Goal: Task Accomplishment & Management: Manage account settings

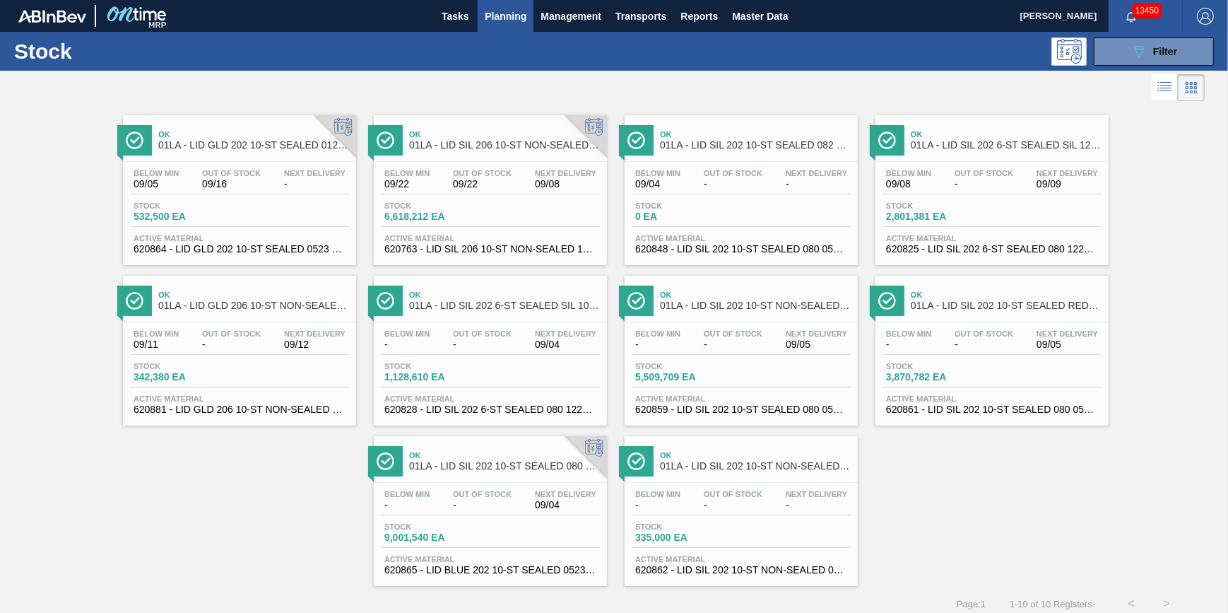
click at [499, 12] on span "Planning" at bounding box center [506, 16] width 42 height 17
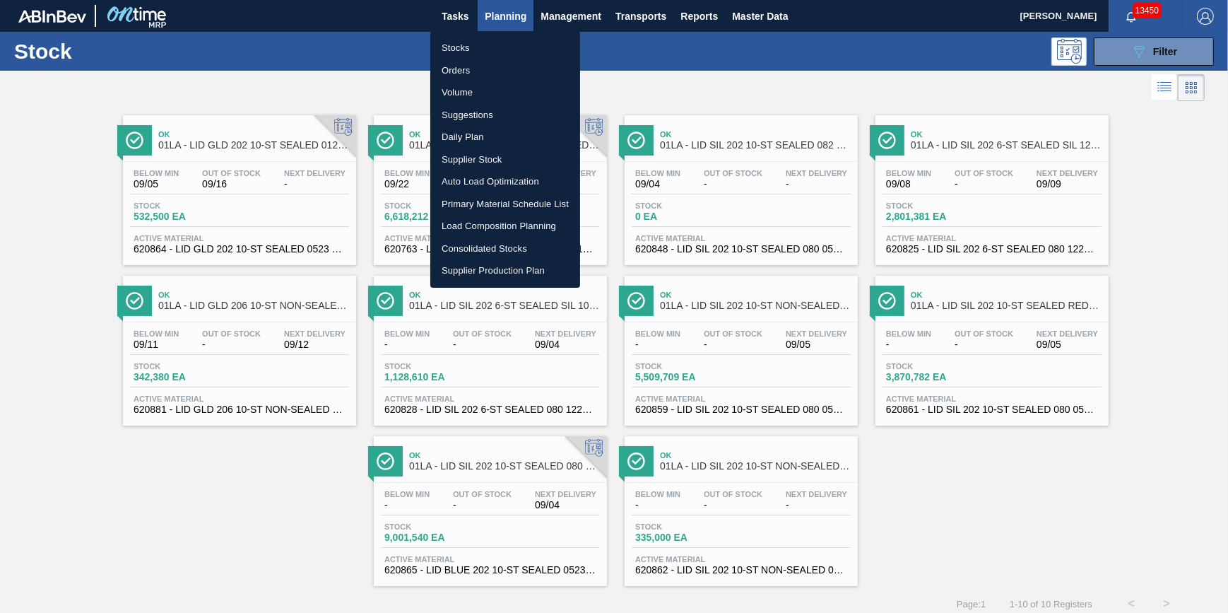
click at [493, 44] on li "Stocks" at bounding box center [505, 48] width 150 height 23
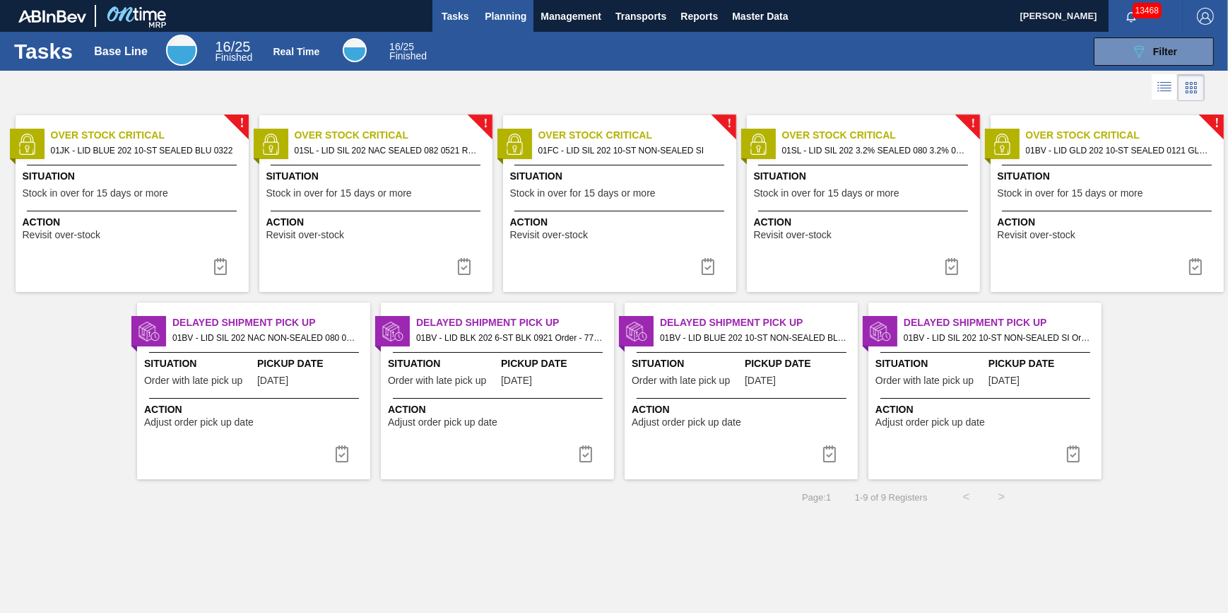
click at [514, 30] on button "Planning" at bounding box center [506, 16] width 56 height 32
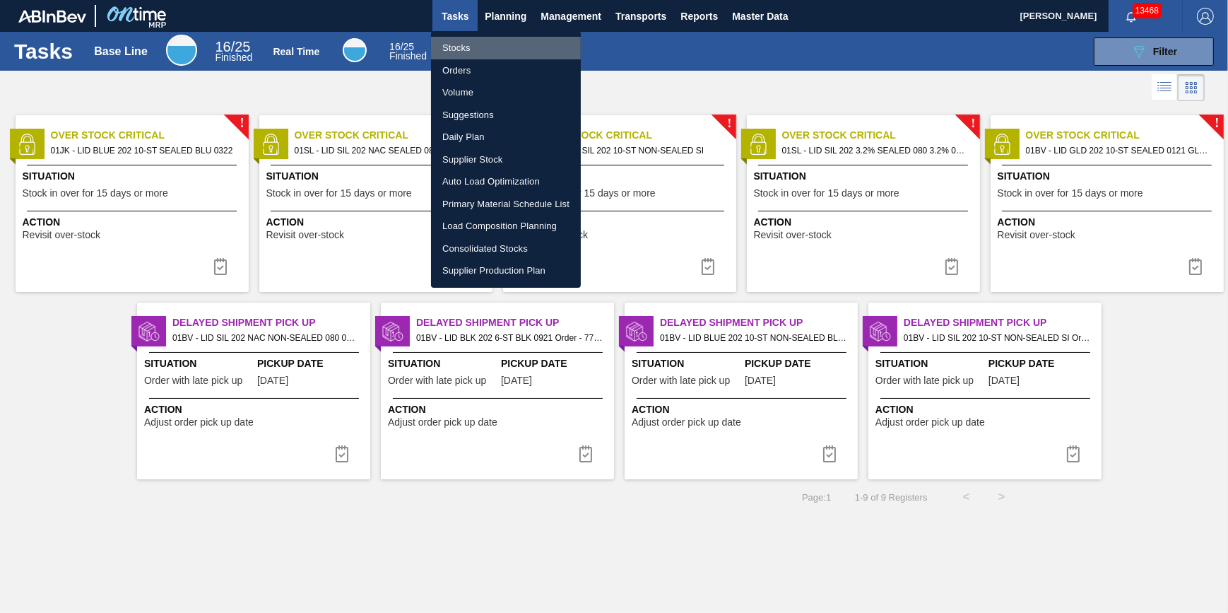
click at [500, 43] on li "Stocks" at bounding box center [506, 48] width 150 height 23
checkbox input "true"
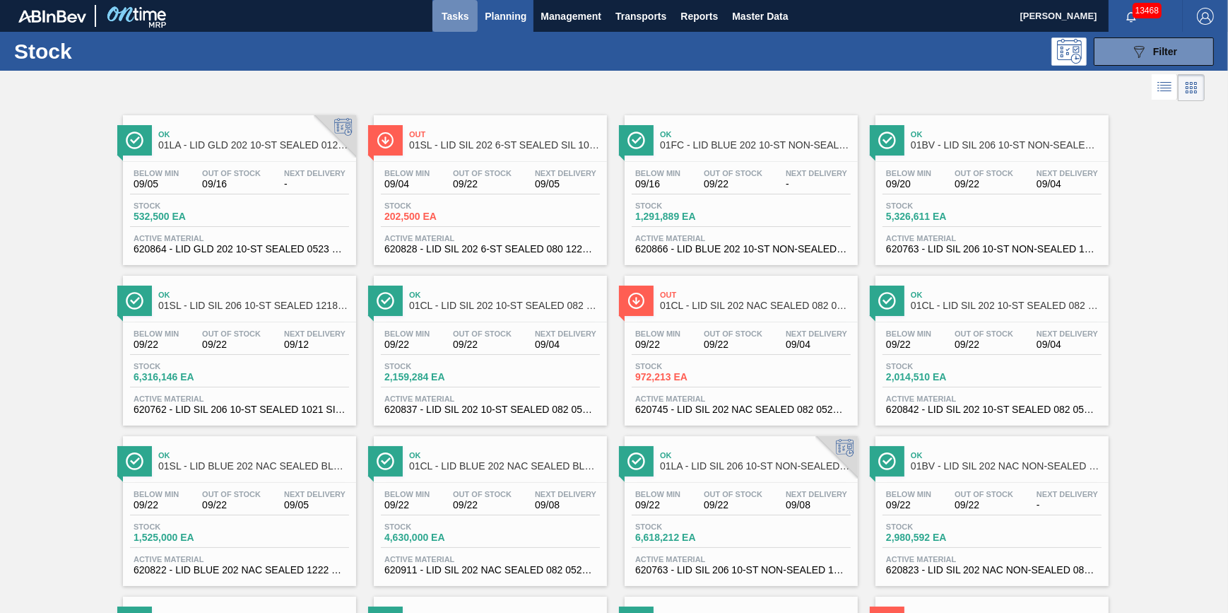
click at [433, 18] on button "Tasks" at bounding box center [455, 16] width 45 height 32
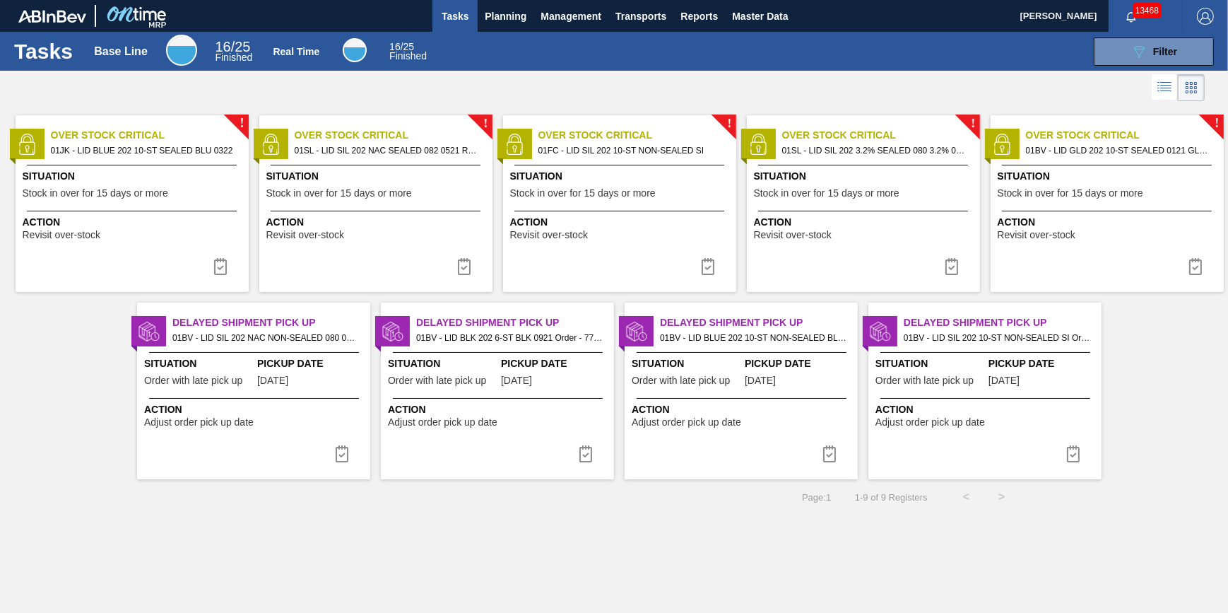
click at [454, 16] on span "Tasks" at bounding box center [455, 16] width 31 height 17
click at [520, 14] on span "Planning" at bounding box center [506, 16] width 42 height 17
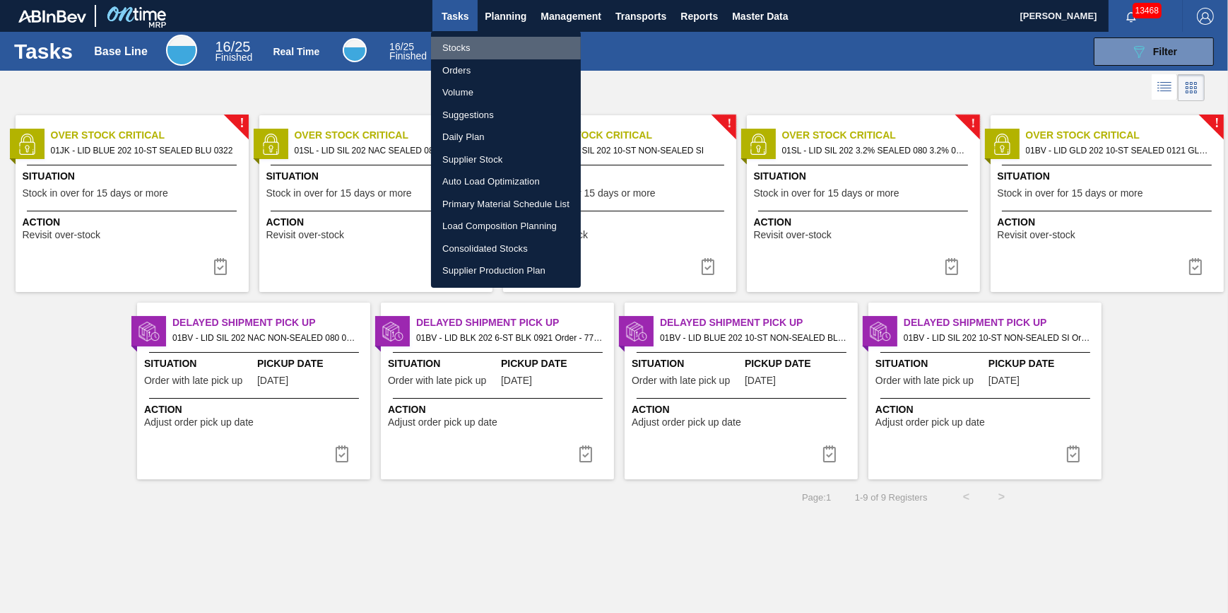
click at [498, 44] on li "Stocks" at bounding box center [506, 48] width 150 height 23
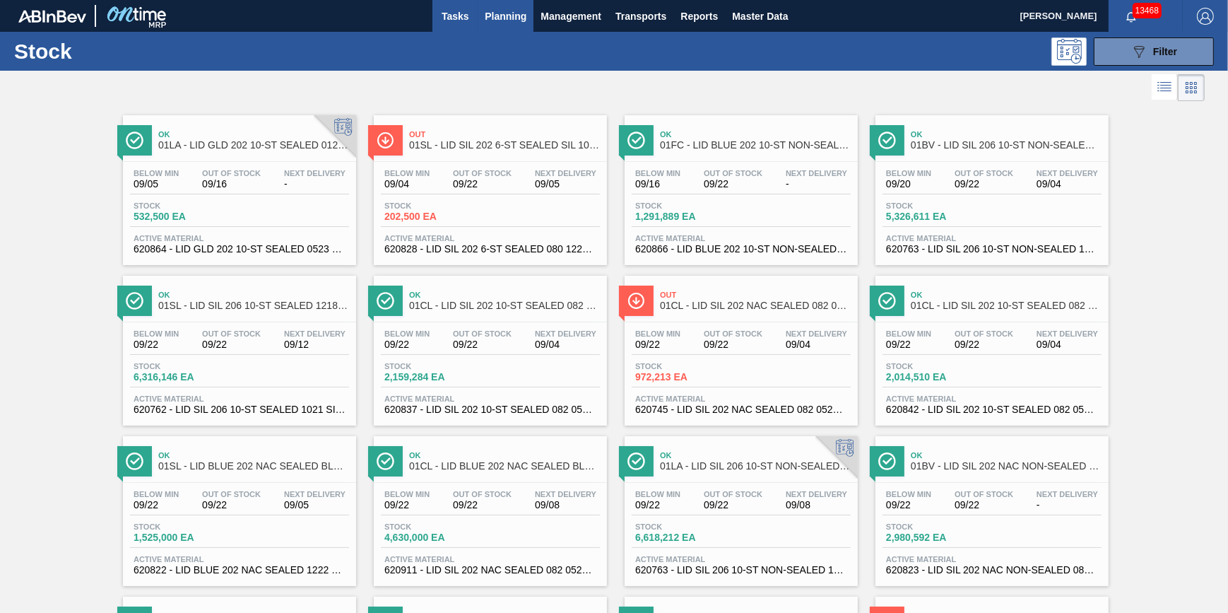
click at [448, 8] on span "Tasks" at bounding box center [455, 16] width 31 height 17
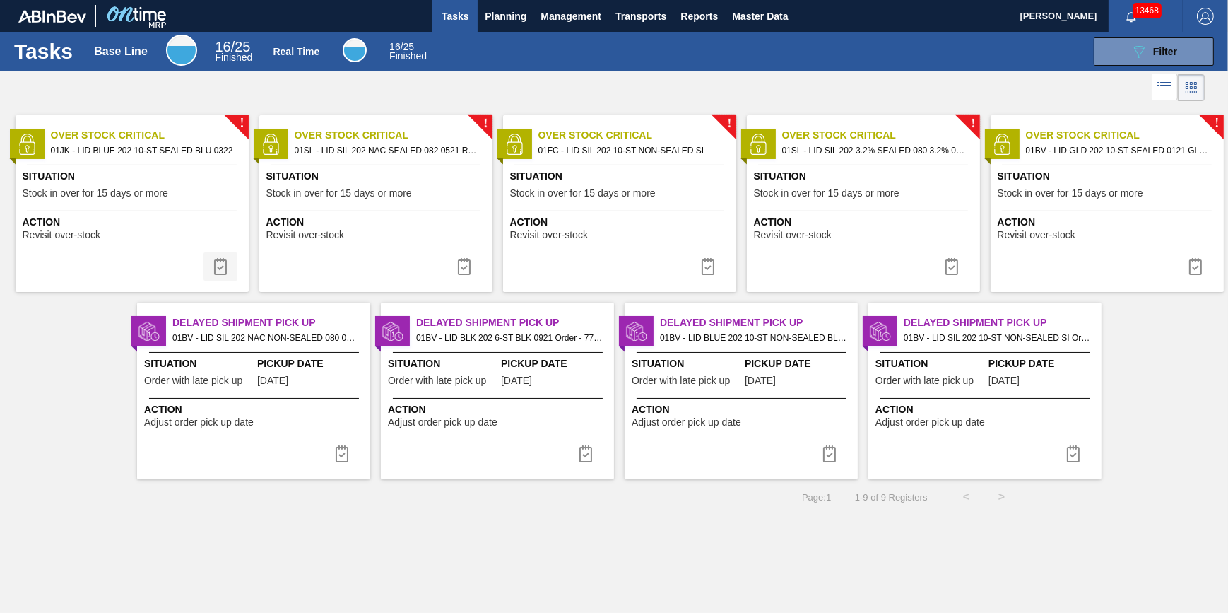
click at [218, 265] on img at bounding box center [220, 266] width 17 height 17
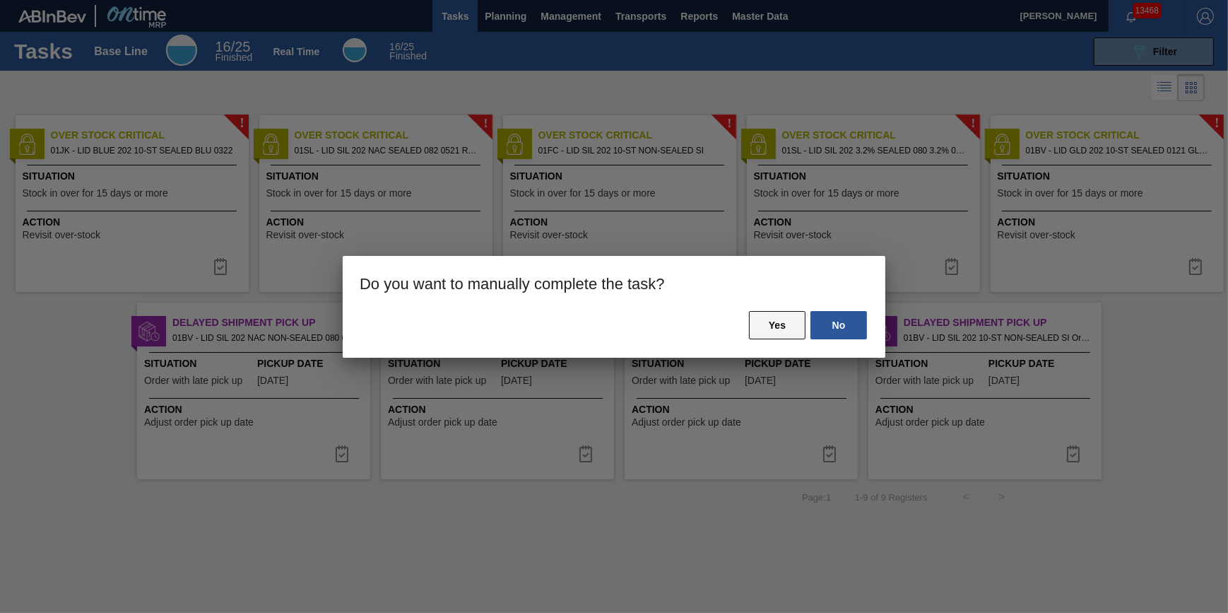
click at [769, 334] on button "Yes" at bounding box center [777, 325] width 57 height 28
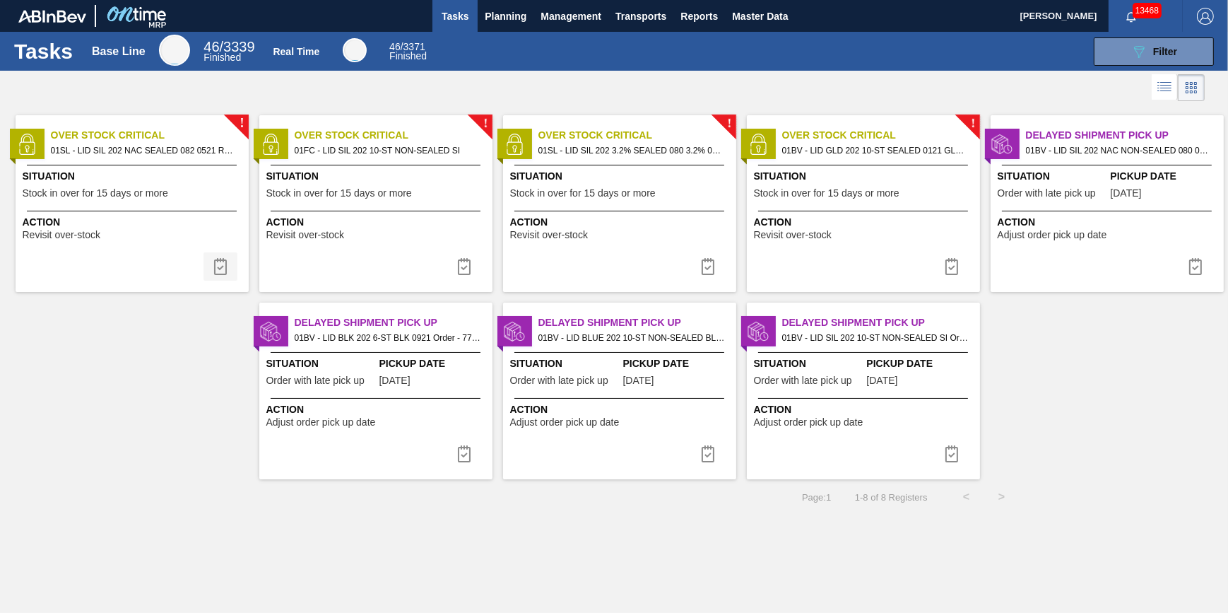
click at [227, 279] on button at bounding box center [221, 266] width 34 height 28
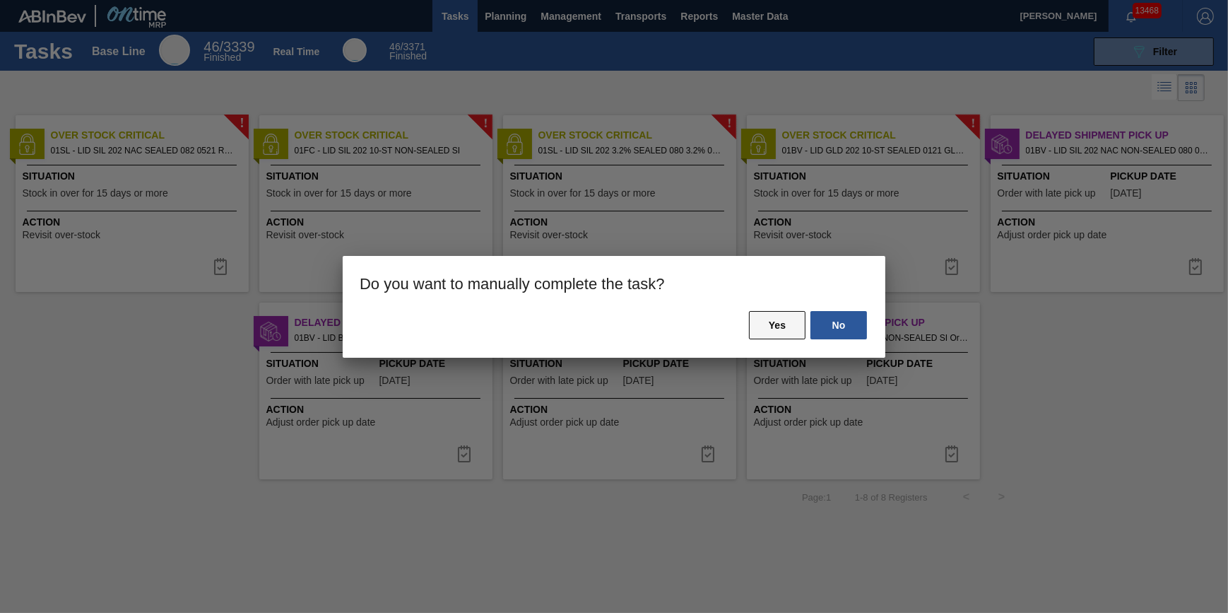
click at [766, 329] on button "Yes" at bounding box center [777, 325] width 57 height 28
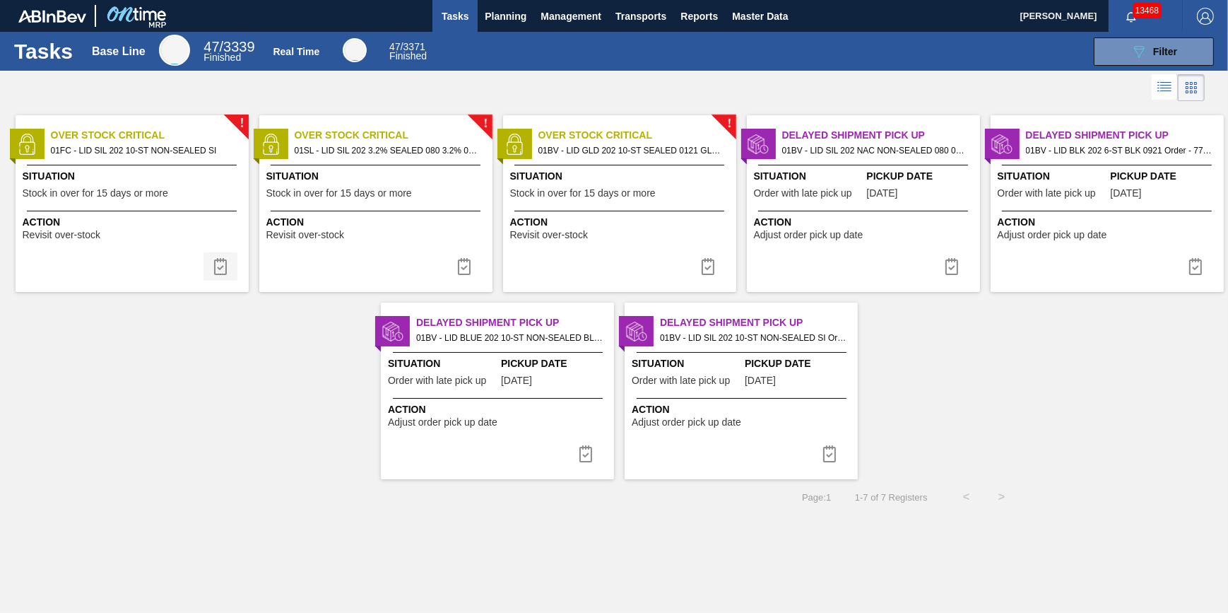
click at [218, 268] on img at bounding box center [220, 266] width 17 height 17
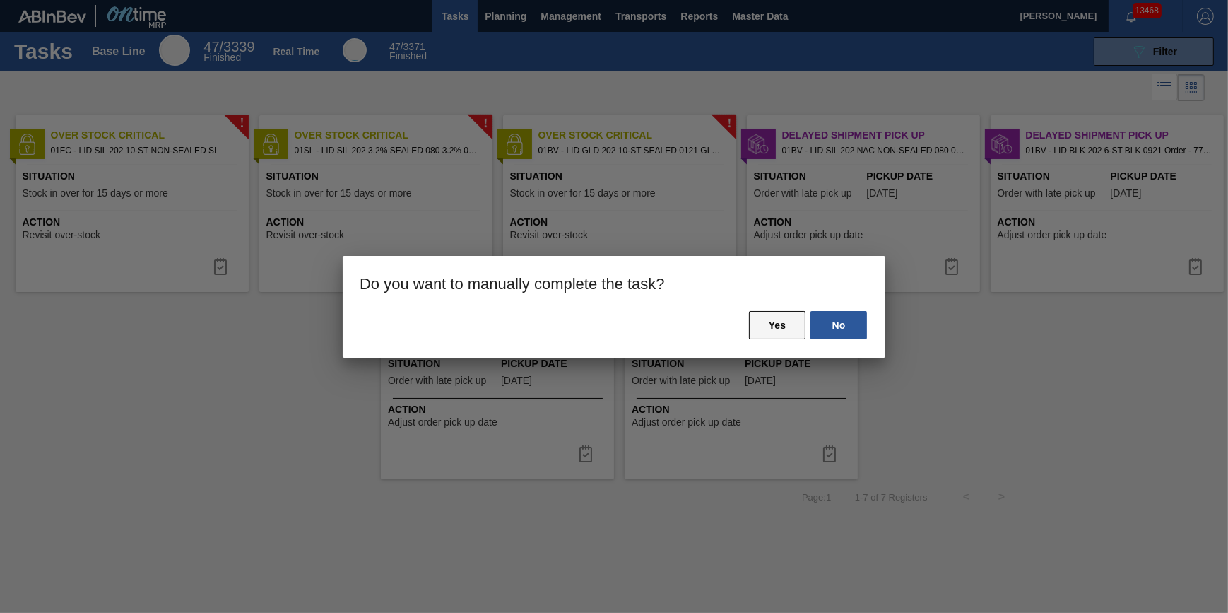
click at [760, 321] on button "Yes" at bounding box center [777, 325] width 57 height 28
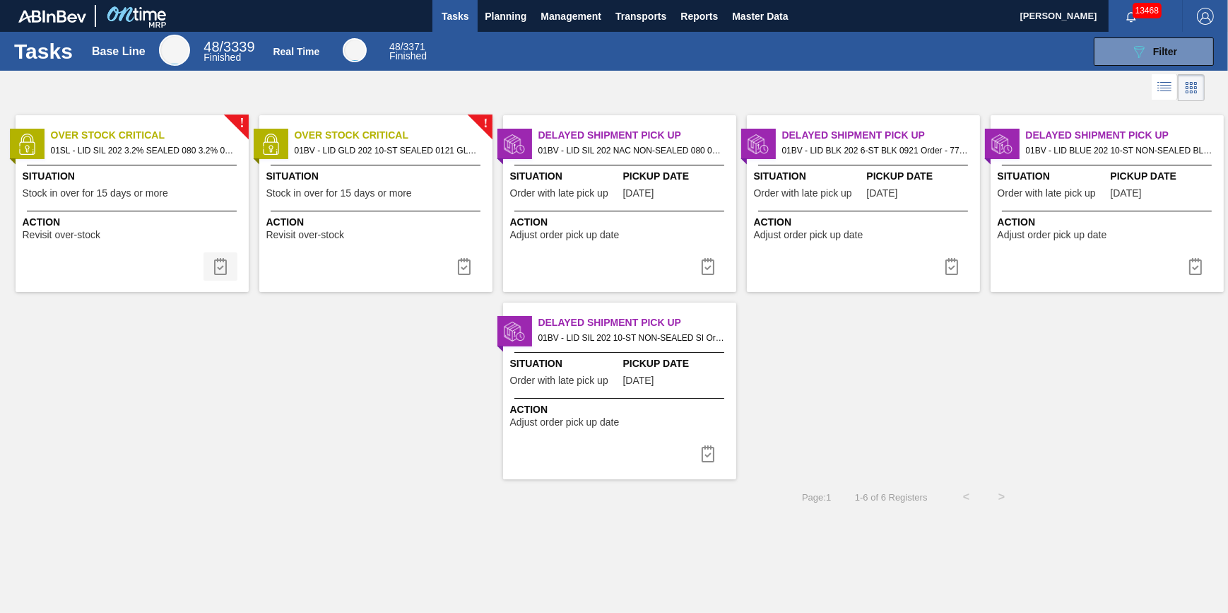
click at [214, 267] on img at bounding box center [220, 266] width 17 height 17
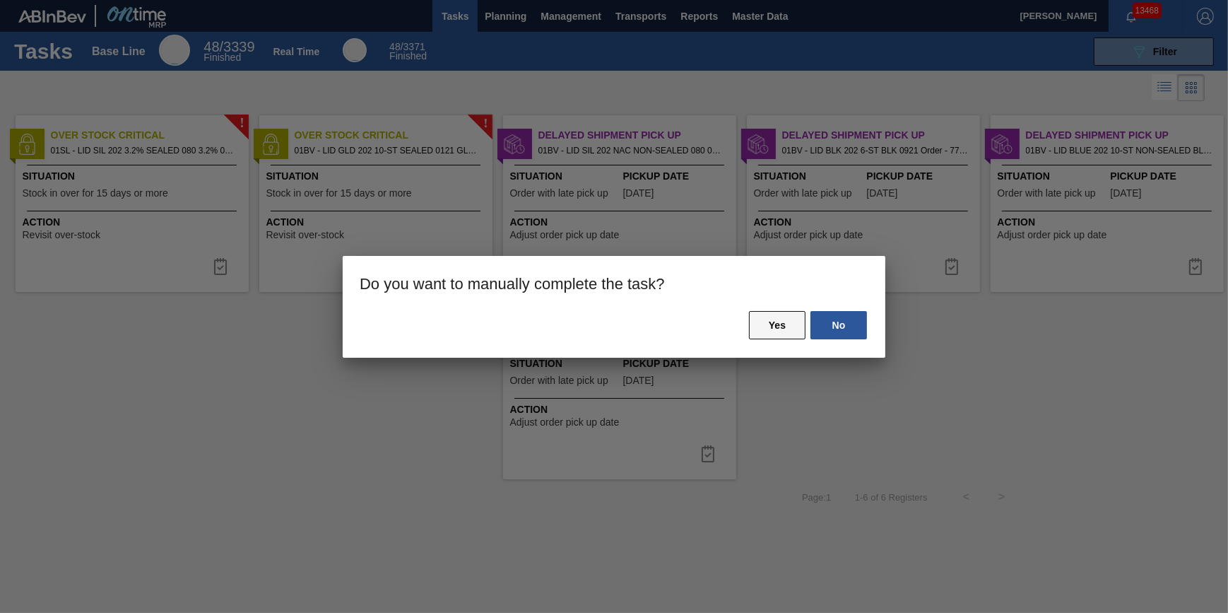
click at [786, 339] on button "Yes" at bounding box center [777, 325] width 57 height 28
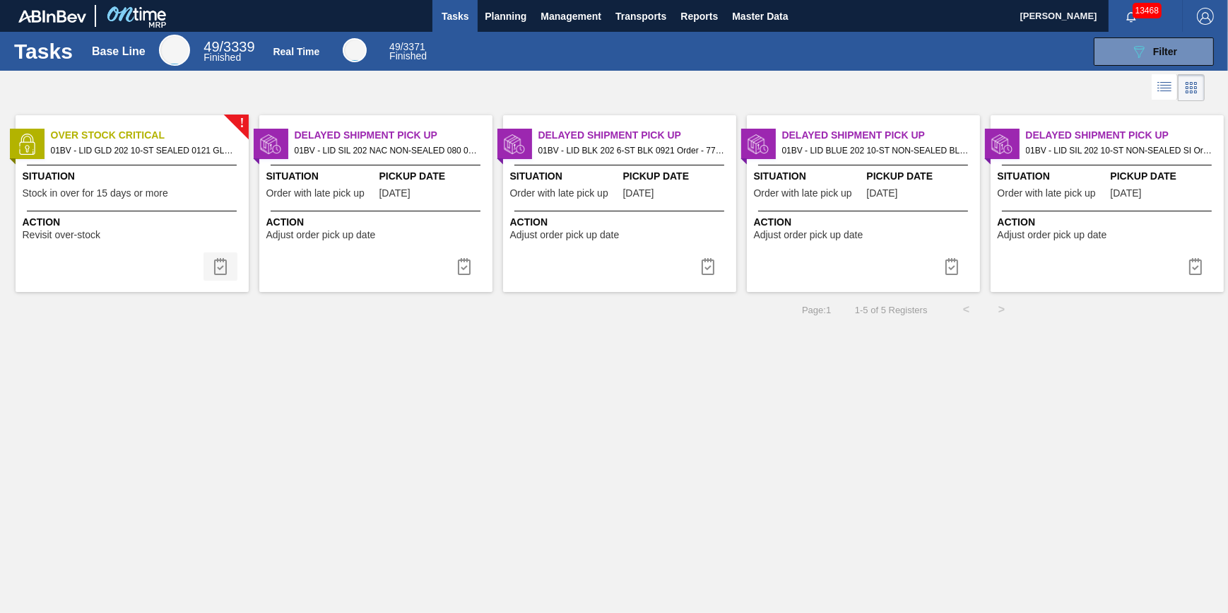
click at [212, 267] on img at bounding box center [220, 266] width 17 height 17
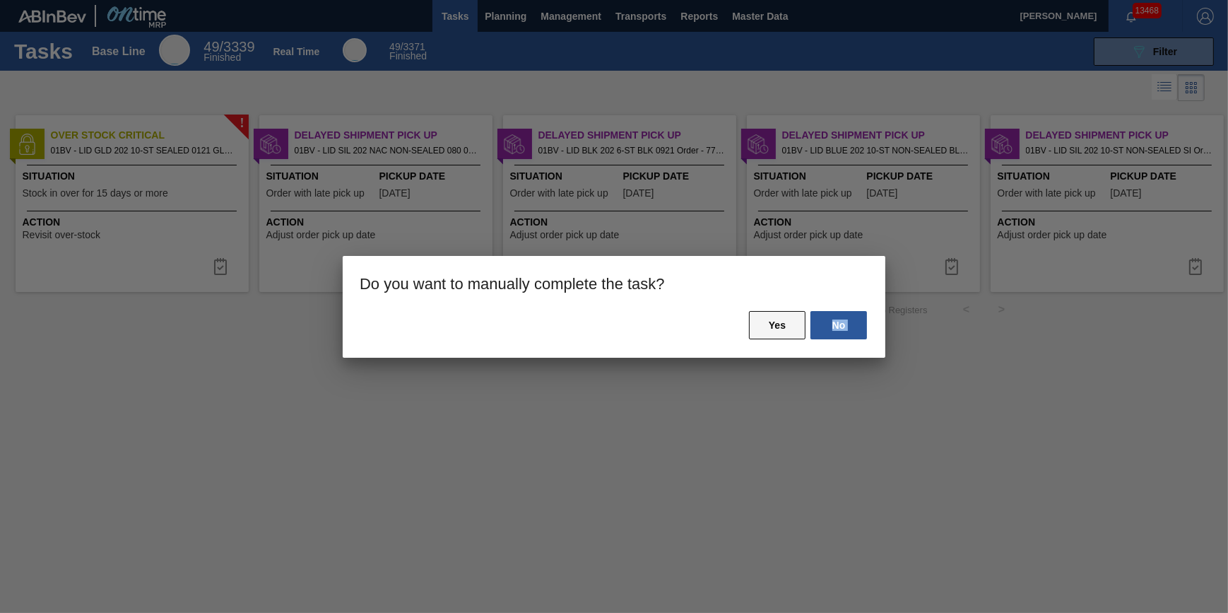
click at [749, 327] on div "No Yes" at bounding box center [614, 334] width 543 height 48
drag, startPoint x: 749, startPoint y: 327, endPoint x: 766, endPoint y: 329, distance: 17.1
click at [766, 329] on button "Yes" at bounding box center [777, 325] width 57 height 28
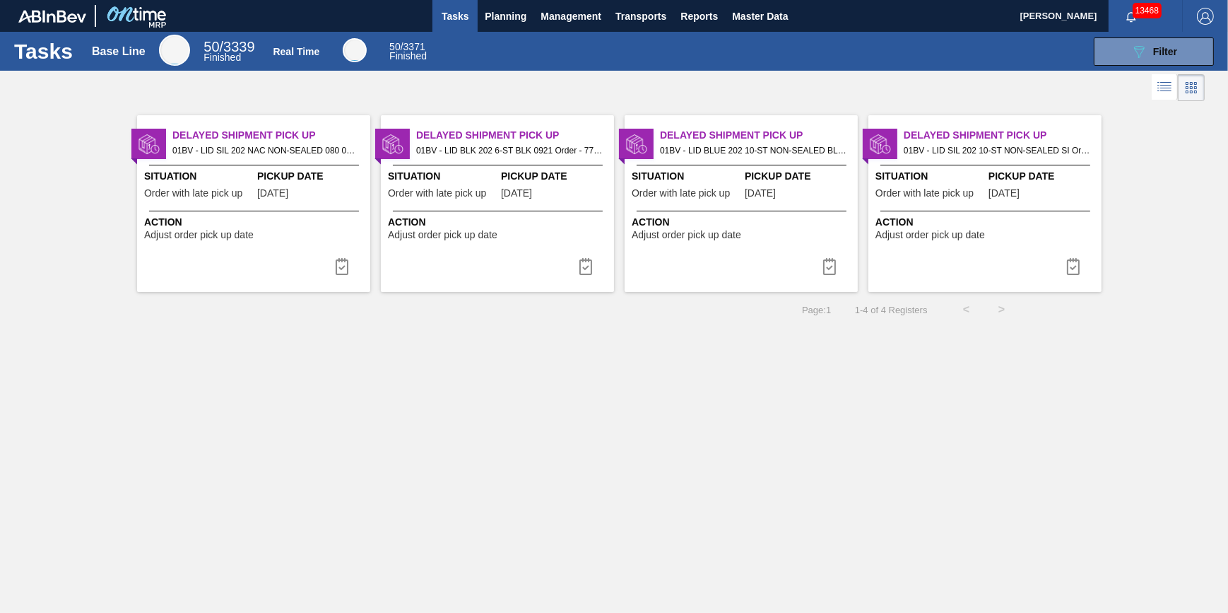
click at [444, 21] on span "Tasks" at bounding box center [455, 16] width 31 height 17
click at [440, 18] on span "Tasks" at bounding box center [455, 16] width 31 height 17
click at [495, 18] on span "Planning" at bounding box center [506, 16] width 42 height 17
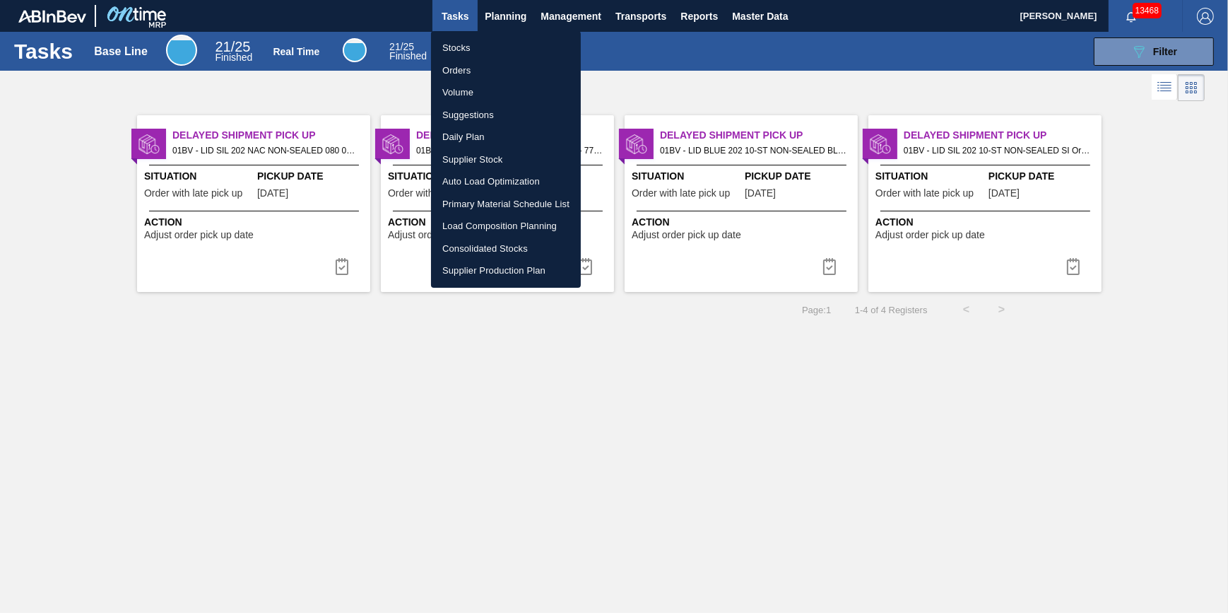
click at [494, 44] on li "Stocks" at bounding box center [506, 48] width 150 height 23
